Goal: Register for event/course

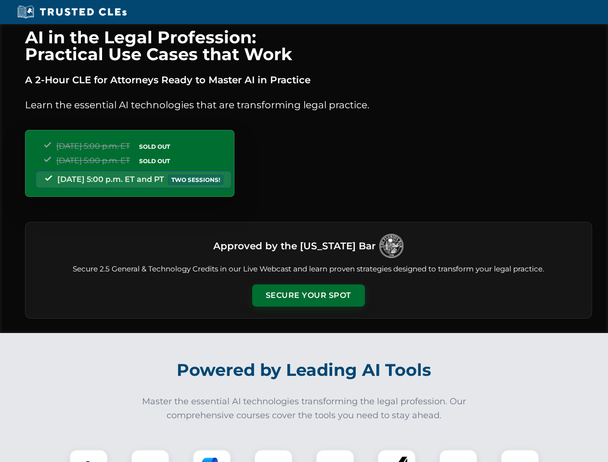
click at [308, 296] on button "Secure Your Spot" at bounding box center [308, 296] width 113 height 22
click at [89, 456] on img at bounding box center [89, 469] width 28 height 28
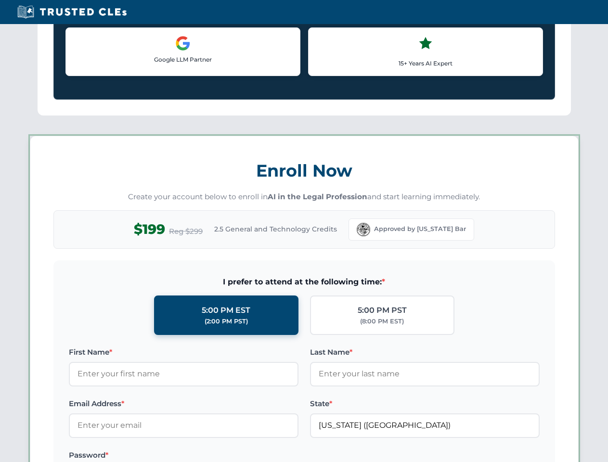
click at [212, 456] on label "Password *" at bounding box center [184, 456] width 230 height 12
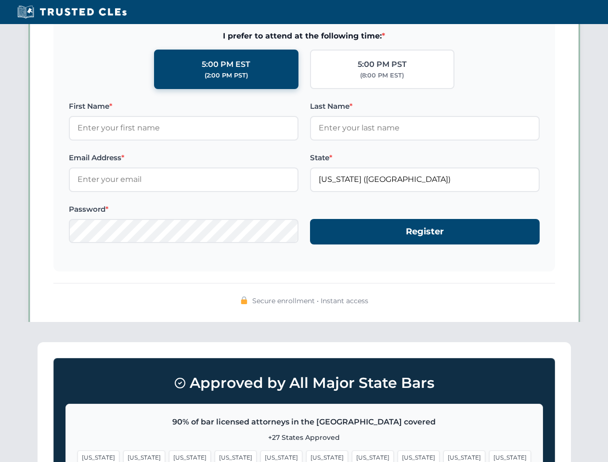
click at [443, 456] on span "[US_STATE]" at bounding box center [464, 458] width 42 height 14
